Goal: Task Accomplishment & Management: Manage account settings

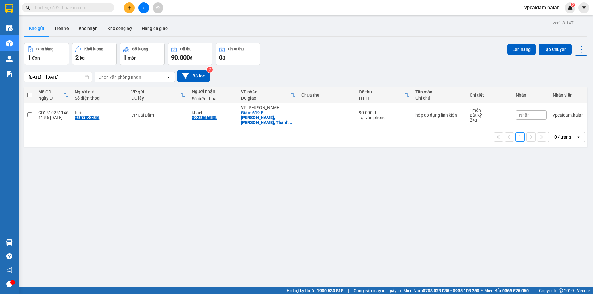
click at [29, 95] on span at bounding box center [29, 95] width 5 height 5
click at [30, 92] on input "checkbox" at bounding box center [30, 92] width 0 height 0
checkbox input "true"
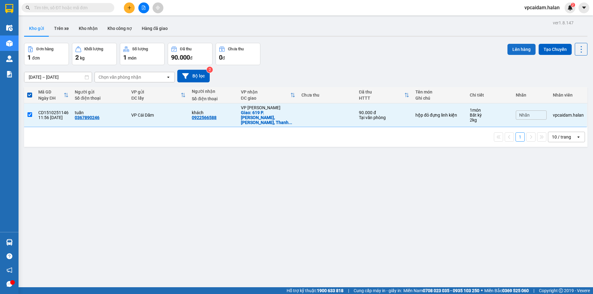
click at [520, 49] on button "Lên hàng" at bounding box center [521, 49] width 28 height 11
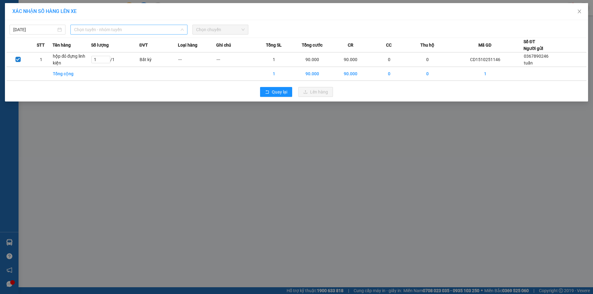
click at [146, 27] on span "Chọn tuyến - nhóm tuyến" at bounding box center [129, 29] width 110 height 9
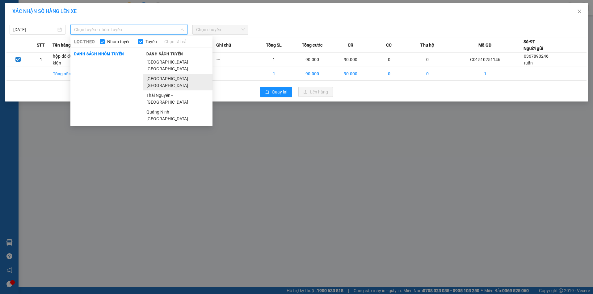
drag, startPoint x: 168, startPoint y: 75, endPoint x: 211, endPoint y: 46, distance: 51.7
click at [168, 76] on li "[GEOGRAPHIC_DATA] - [GEOGRAPHIC_DATA]" at bounding box center [178, 82] width 70 height 17
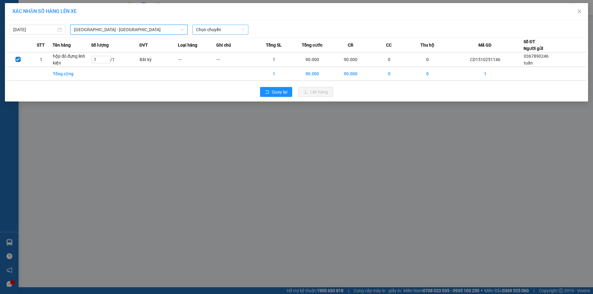
click at [218, 33] on span "Chọn chuyến" at bounding box center [220, 29] width 48 height 9
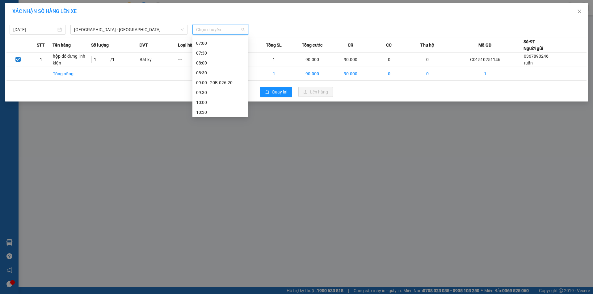
scroll to position [124, 0]
click at [224, 105] on div "13:00 - 29E-358.55" at bounding box center [220, 106] width 48 height 7
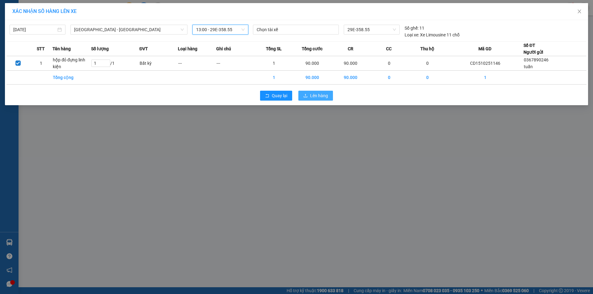
click at [311, 91] on button "Lên hàng" at bounding box center [315, 96] width 35 height 10
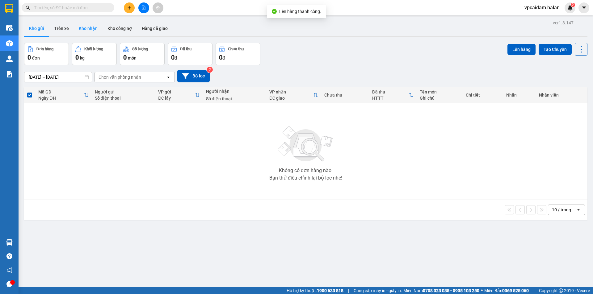
click at [82, 30] on button "Kho nhận" at bounding box center [88, 28] width 29 height 15
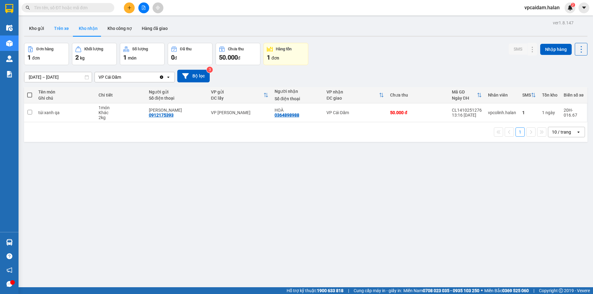
click at [61, 28] on button "Trên xe" at bounding box center [61, 28] width 25 height 15
type input "[DATE] – [DATE]"
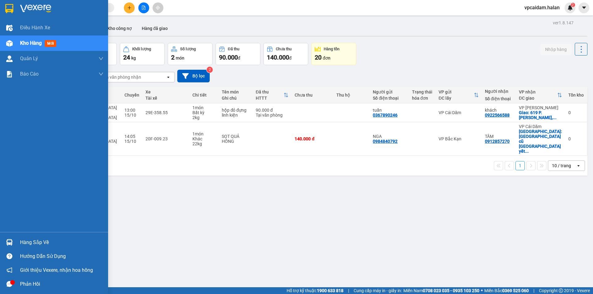
click at [12, 241] on img at bounding box center [9, 242] width 6 height 6
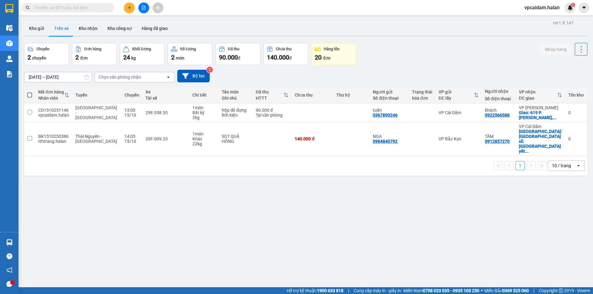
click at [136, 193] on section "Kết quả tìm kiếm ( 0 ) Bộ lọc No Data vpcaidam.halan 2 Điều hành xe Kho hàng mớ…" at bounding box center [296, 147] width 593 height 294
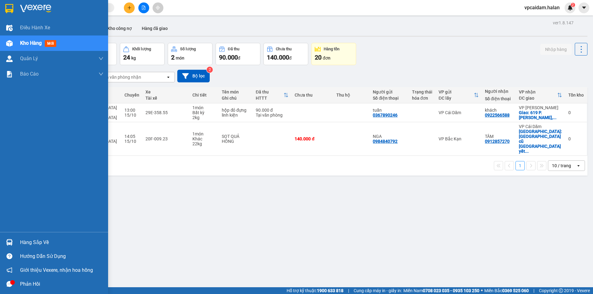
click at [15, 241] on div at bounding box center [9, 242] width 11 height 11
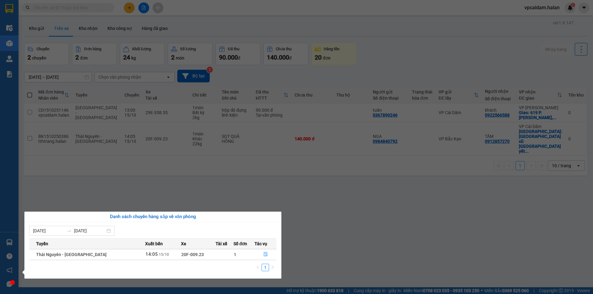
click at [286, 179] on section "Kết quả tìm kiếm ( 0 ) Bộ lọc No Data vpcaidam.halan 2 Điều hành xe Kho hàng mớ…" at bounding box center [296, 147] width 593 height 294
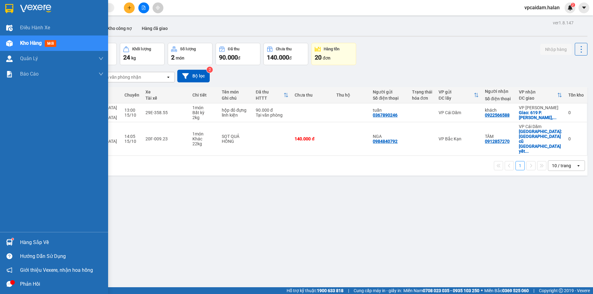
click at [36, 240] on div "Hàng sắp về" at bounding box center [61, 242] width 83 height 9
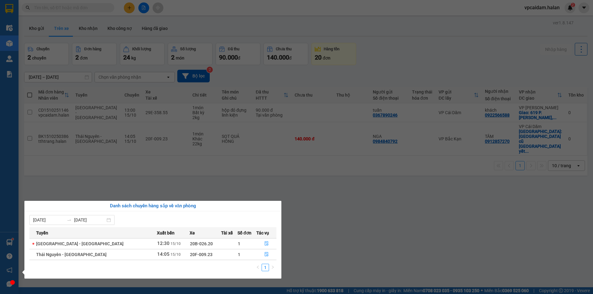
drag, startPoint x: 210, startPoint y: 174, endPoint x: 225, endPoint y: 172, distance: 14.6
click at [211, 174] on section "Kết quả tìm kiếm ( 0 ) Bộ lọc No Data vpcaidam.halan 2 Điều hành xe Kho hàng mớ…" at bounding box center [296, 147] width 593 height 294
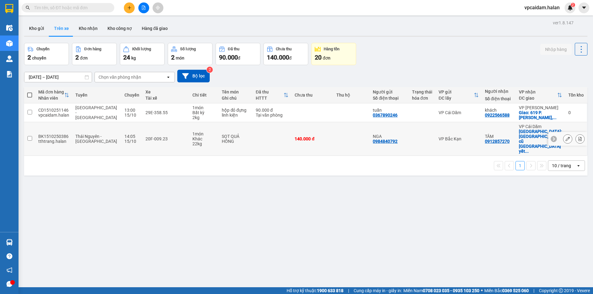
click at [566, 137] on icon at bounding box center [568, 139] width 4 height 4
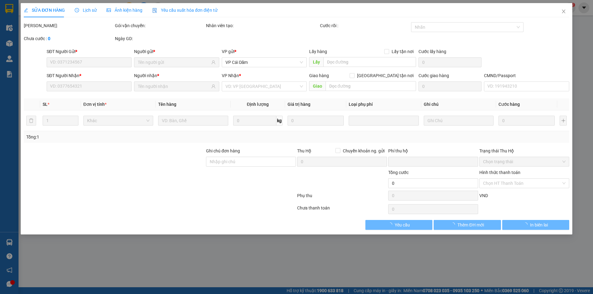
type input "0984840792"
type input "NGA"
type input "0912857270"
type input "TÂM"
checkbox input "true"
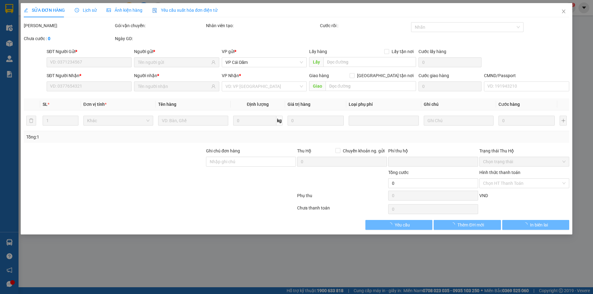
type input "[GEOGRAPHIC_DATA] cũ [GEOGRAPHIC_DATA] yết kiêu [GEOGRAPHIC_DATA]"
type input "0"
type input "140.000"
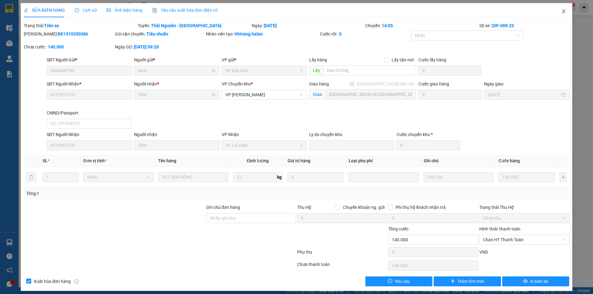
click at [561, 11] on icon "close" at bounding box center [563, 11] width 5 height 5
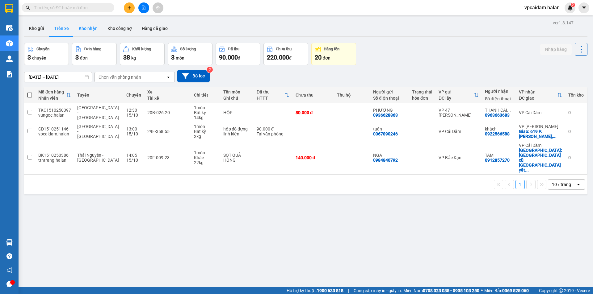
click at [91, 24] on button "Kho nhận" at bounding box center [88, 28] width 29 height 15
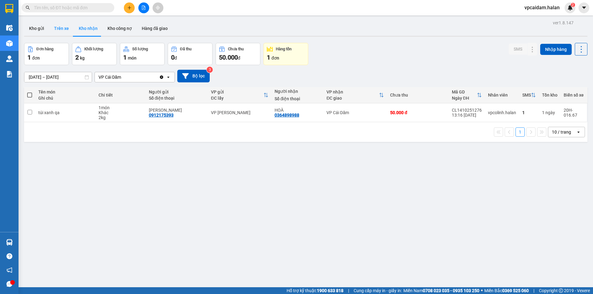
click at [68, 27] on button "Trên xe" at bounding box center [61, 28] width 25 height 15
type input "[DATE] – [DATE]"
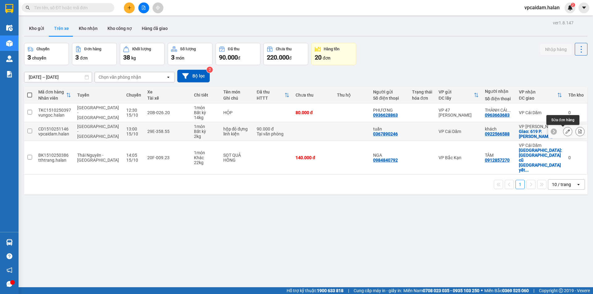
click at [566, 133] on icon at bounding box center [568, 131] width 4 height 4
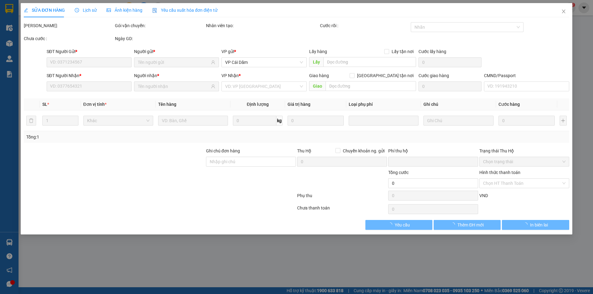
type input "0367890246"
type input "0922566588"
checkbox input "true"
type input "619 P. [PERSON_NAME], [PERSON_NAME], [GEOGRAPHIC_DATA], [GEOGRAPHIC_DATA], [GEO…"
type input "0"
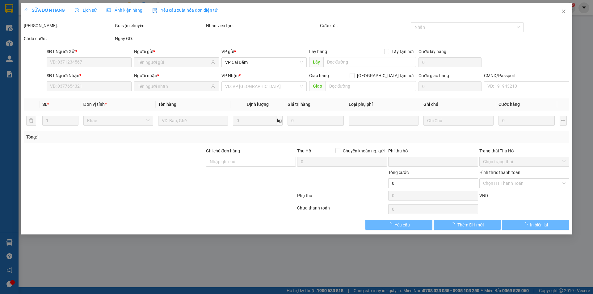
type input "90.000"
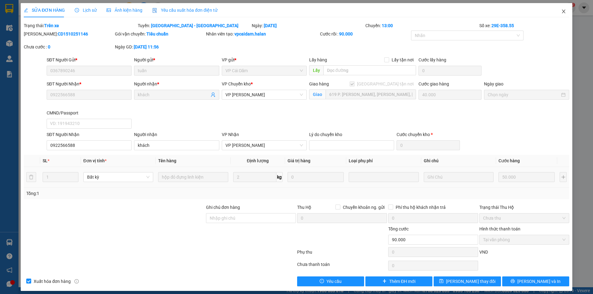
click at [561, 11] on icon "close" at bounding box center [563, 11] width 5 height 5
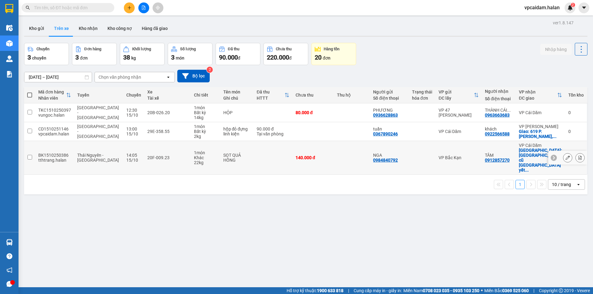
click at [258, 153] on td at bounding box center [273, 158] width 39 height 34
checkbox input "true"
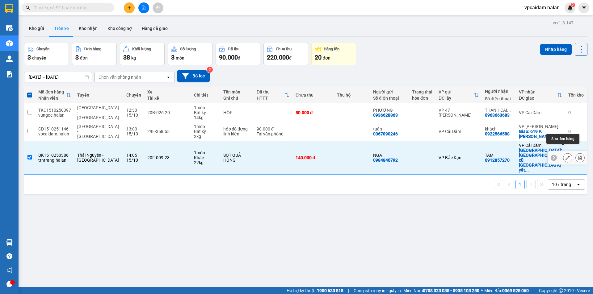
click at [566, 156] on icon at bounding box center [568, 158] width 4 height 4
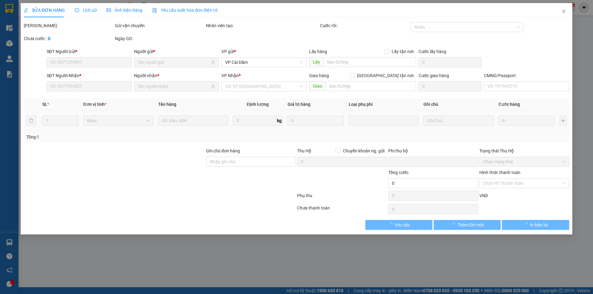
type input "0984840792"
type input "NGA"
type input "0912857270"
type input "TÂM"
checkbox input "true"
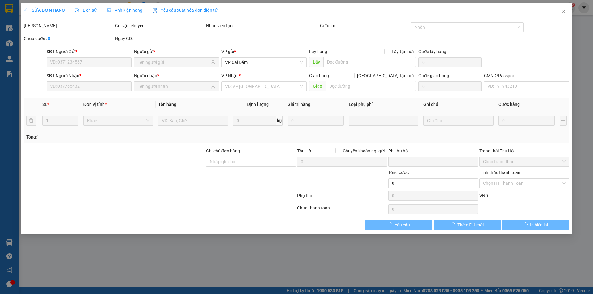
type input "[GEOGRAPHIC_DATA] cũ [GEOGRAPHIC_DATA] yết kiêu [GEOGRAPHIC_DATA]"
type input "0"
type input "140.000"
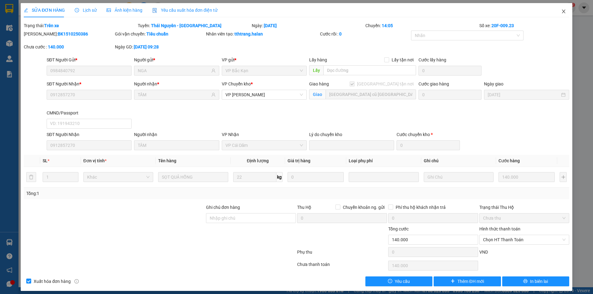
drag, startPoint x: 553, startPoint y: 11, endPoint x: 557, endPoint y: 11, distance: 4.1
click at [557, 11] on span "Close" at bounding box center [563, 11] width 17 height 17
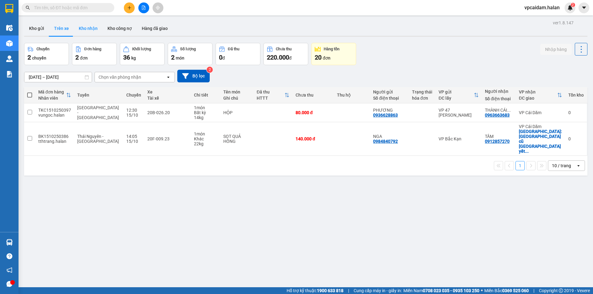
click at [88, 29] on button "Kho nhận" at bounding box center [88, 28] width 29 height 15
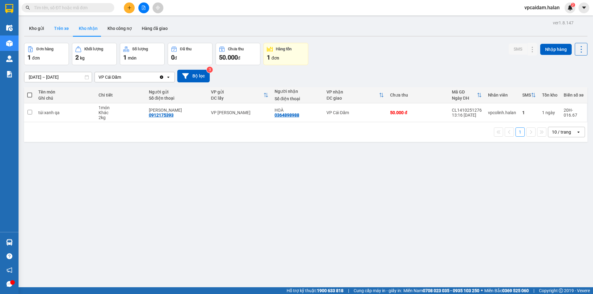
click at [68, 32] on button "Trên xe" at bounding box center [61, 28] width 25 height 15
type input "[DATE] – [DATE]"
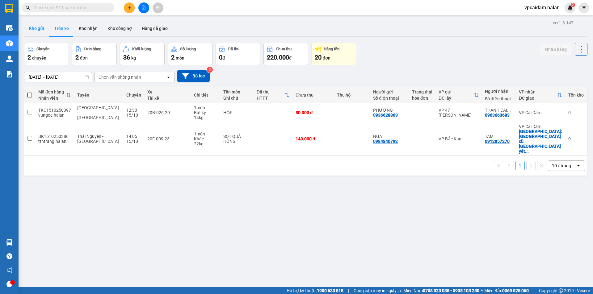
click at [41, 32] on button "Kho gửi" at bounding box center [36, 28] width 25 height 15
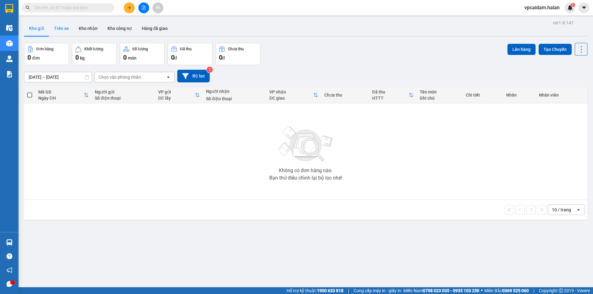
click at [58, 28] on button "Trên xe" at bounding box center [61, 28] width 25 height 15
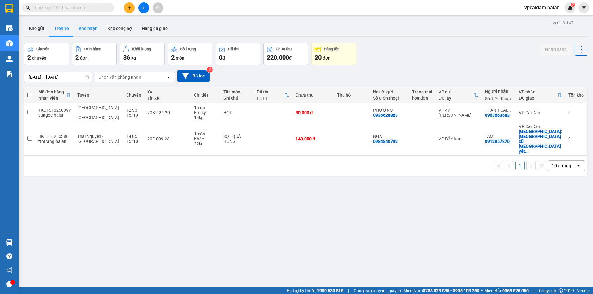
click at [83, 28] on button "Kho nhận" at bounding box center [88, 28] width 29 height 15
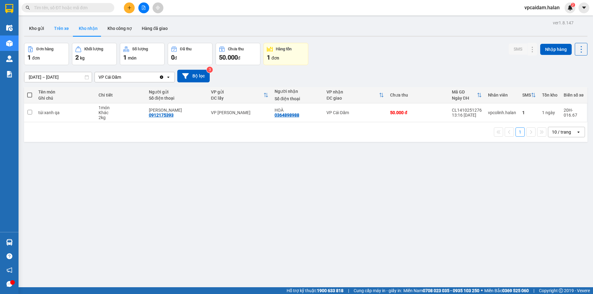
click at [65, 33] on button "Trên xe" at bounding box center [61, 28] width 25 height 15
type input "[DATE] – [DATE]"
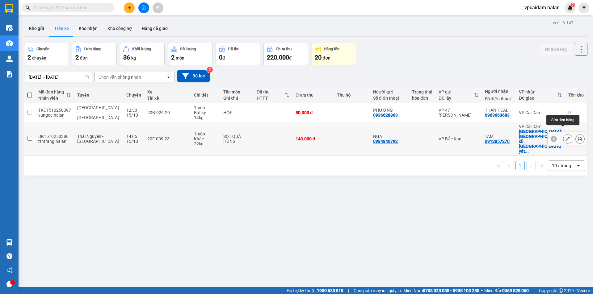
click at [566, 137] on icon at bounding box center [568, 139] width 4 height 4
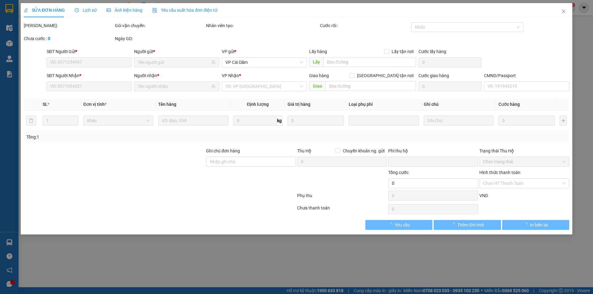
type input "0984840792"
type input "NGA"
type input "0912857270"
type input "TÂM"
checkbox input "true"
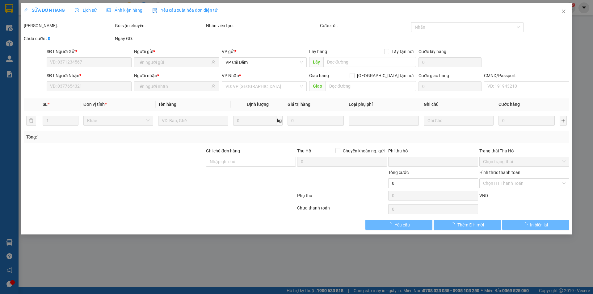
type input "[GEOGRAPHIC_DATA] cũ [GEOGRAPHIC_DATA] yết kiêu [GEOGRAPHIC_DATA]"
type input "0"
type input "140.000"
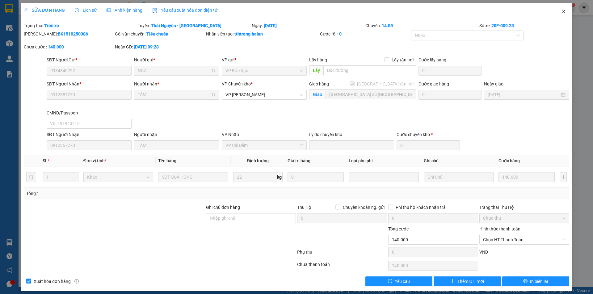
click at [561, 12] on icon "close" at bounding box center [563, 11] width 5 height 5
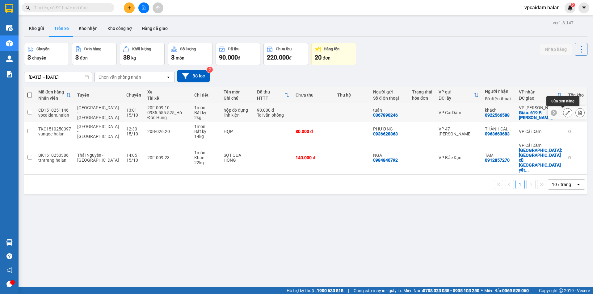
click at [566, 113] on icon at bounding box center [568, 113] width 4 height 4
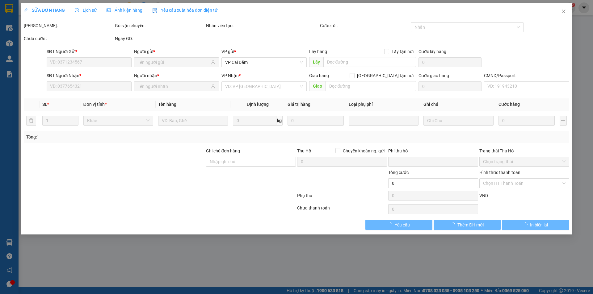
type input "0367890246"
type input "0922566588"
checkbox input "true"
type input "619 P. [PERSON_NAME], [PERSON_NAME], [GEOGRAPHIC_DATA], [GEOGRAPHIC_DATA], [GEO…"
type input "0"
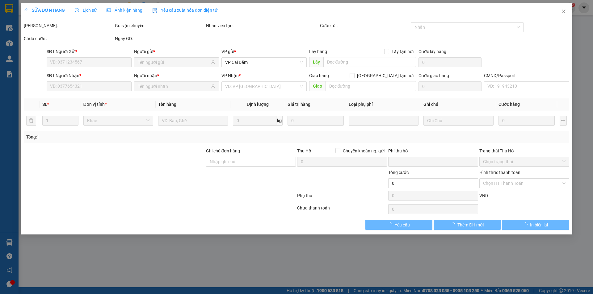
type input "90.000"
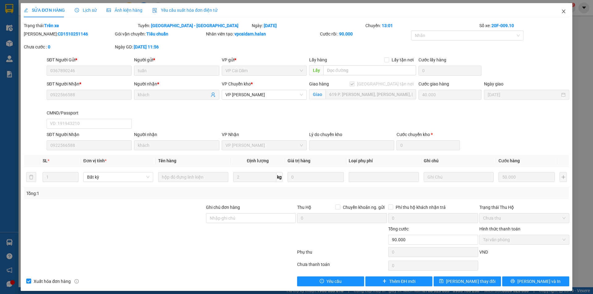
click at [561, 13] on icon "close" at bounding box center [563, 11] width 5 height 5
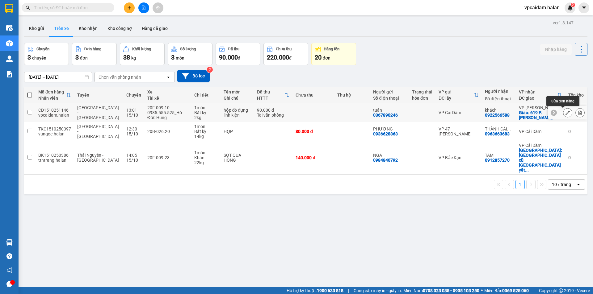
click at [566, 111] on button at bounding box center [567, 112] width 9 height 11
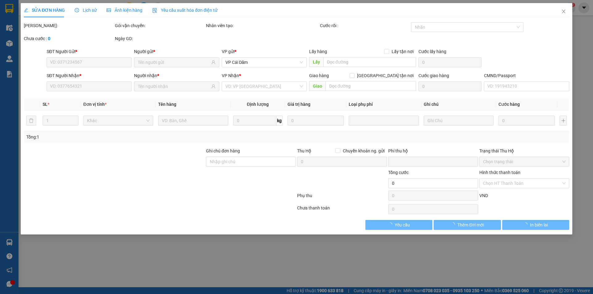
type input "0367890246"
type input "0922566588"
checkbox input "true"
type input "619 P. [PERSON_NAME], [PERSON_NAME], [GEOGRAPHIC_DATA], [GEOGRAPHIC_DATA], [GEO…"
type input "0"
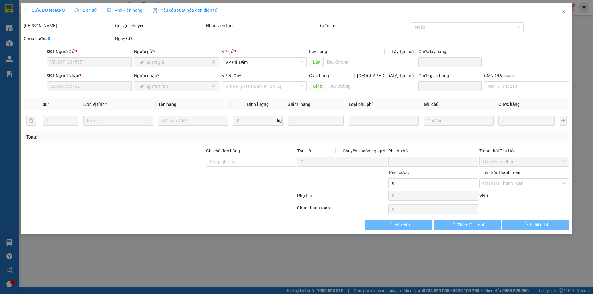
type input "90.000"
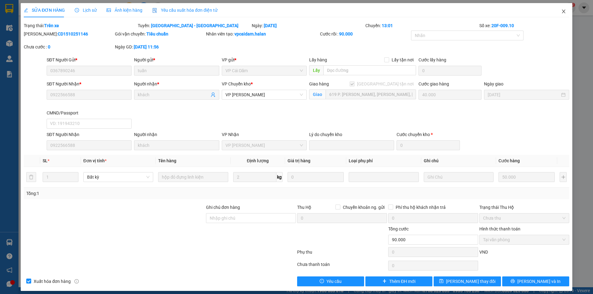
click at [561, 12] on icon "close" at bounding box center [563, 11] width 5 height 5
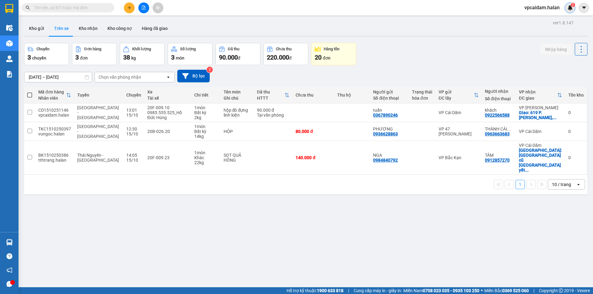
click at [572, 8] on img at bounding box center [570, 8] width 6 height 6
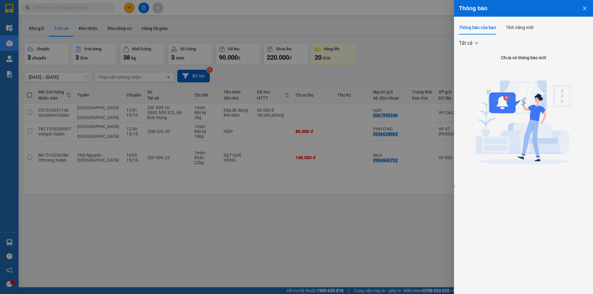
click at [583, 8] on icon "close" at bounding box center [584, 8] width 5 height 5
